Goal: Information Seeking & Learning: Learn about a topic

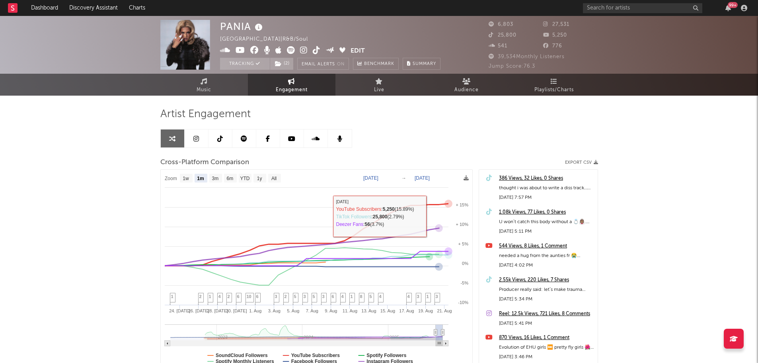
select select "1m"
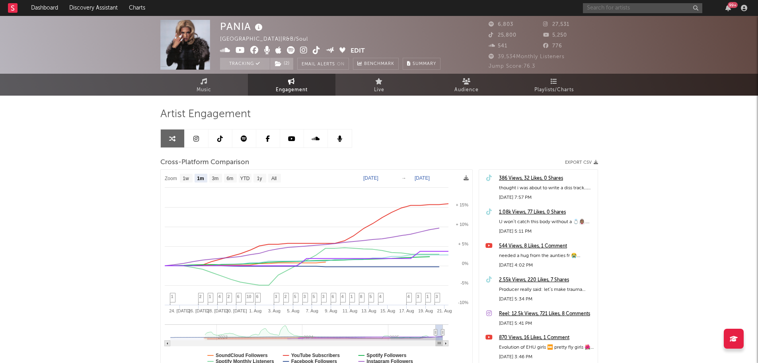
click at [600, 12] on input "text" at bounding box center [642, 8] width 119 height 10
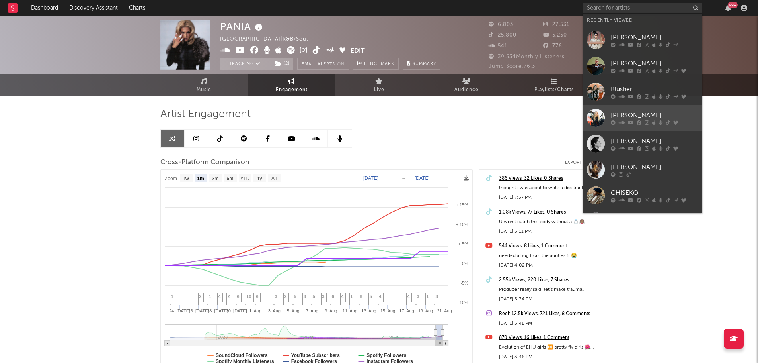
click at [595, 114] on div at bounding box center [596, 118] width 18 height 18
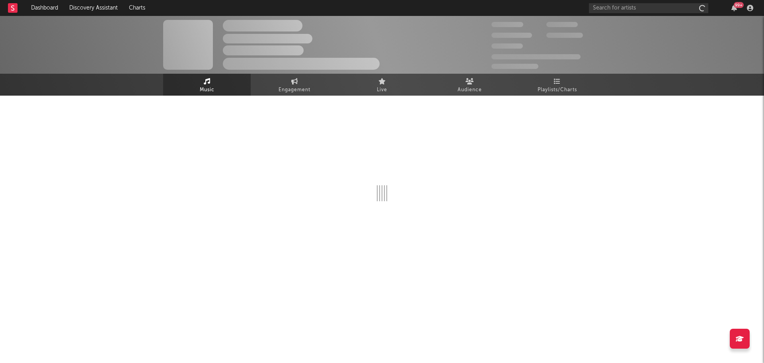
select select "6m"
